Goal: Find contact information: Find contact information

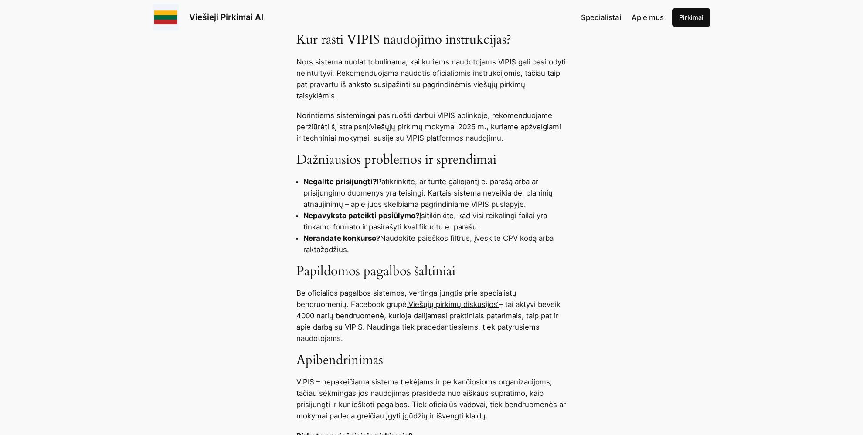
scroll to position [828, 0]
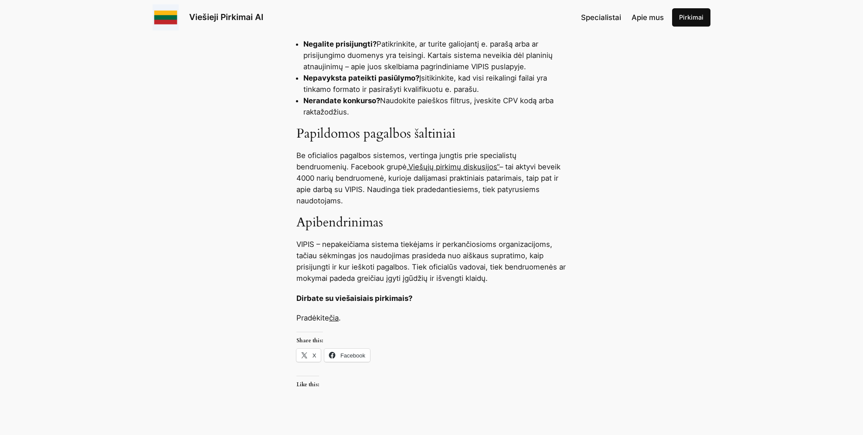
click at [450, 167] on link "„Viešųjų pirkimų diskusijos“" at bounding box center [452, 167] width 93 height 9
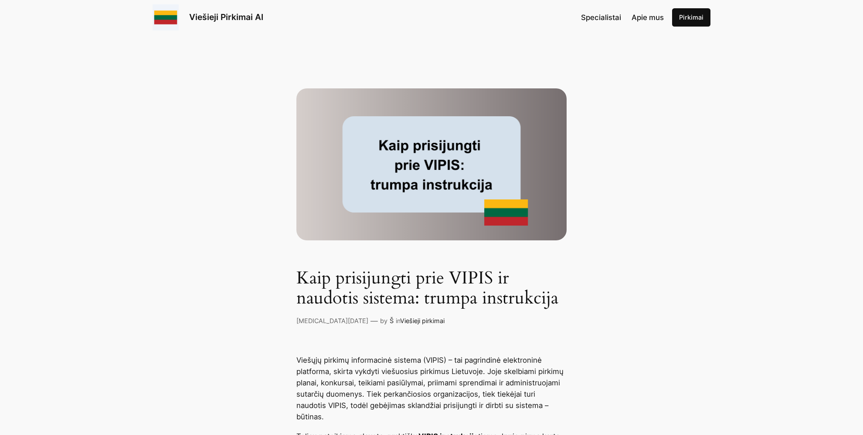
click at [653, 19] on span "Apie mus" at bounding box center [647, 17] width 32 height 9
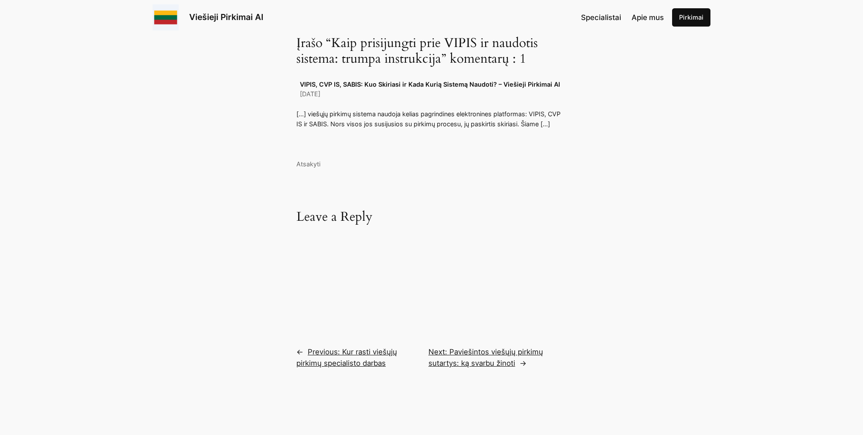
scroll to position [1656, 0]
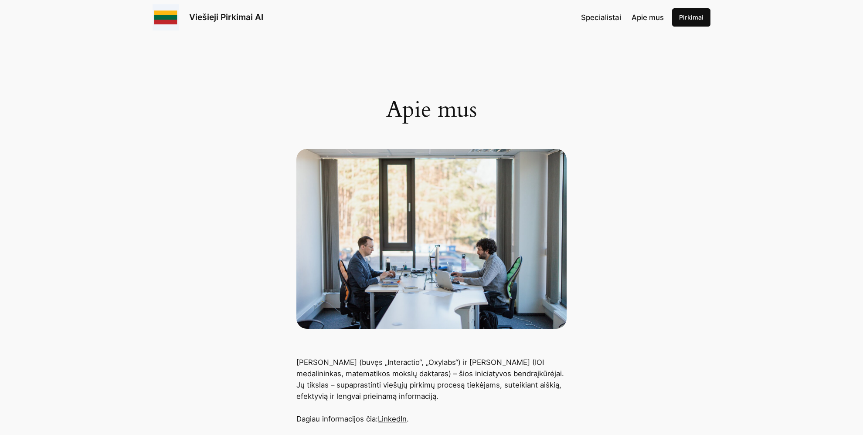
click at [599, 16] on span "Specialistai" at bounding box center [601, 17] width 40 height 9
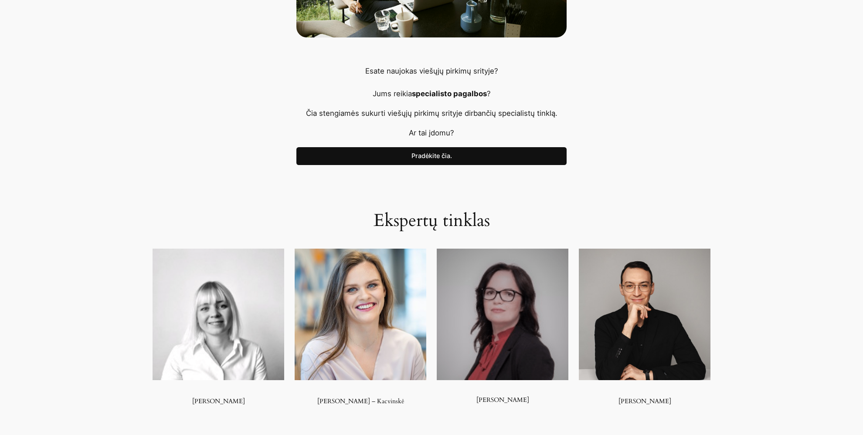
scroll to position [203, 0]
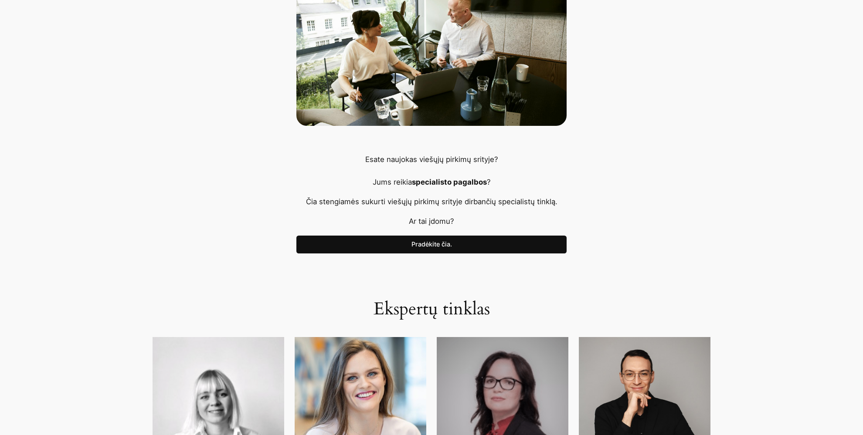
click at [437, 244] on link "Pradėkite čia." at bounding box center [431, 245] width 270 height 18
